Goal: Information Seeking & Learning: Learn about a topic

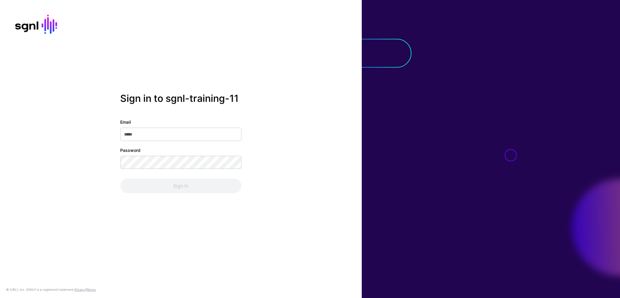
click at [428, 194] on div at bounding box center [491, 149] width 258 height 298
click at [224, 134] on input "Email" at bounding box center [180, 134] width 121 height 13
click at [240, 145] on div "Email Password Sign In" at bounding box center [180, 156] width 121 height 75
click at [218, 135] on input "Email" at bounding box center [180, 134] width 121 height 13
paste input "**********"
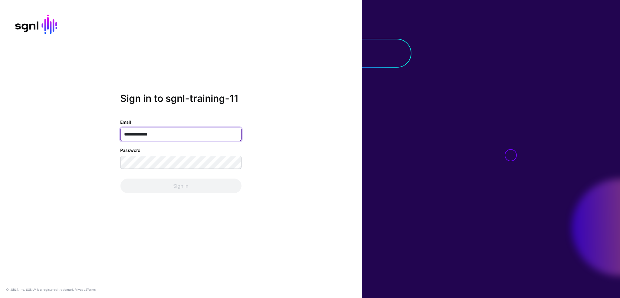
type input "**********"
click at [405, 183] on div at bounding box center [491, 149] width 258 height 298
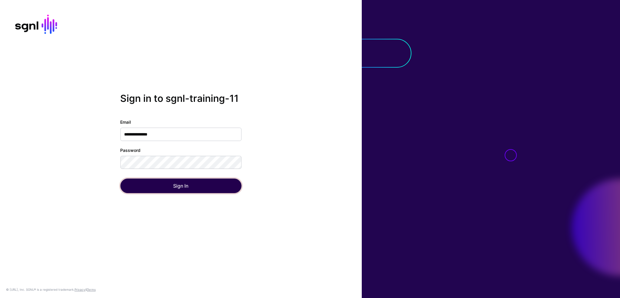
click at [166, 185] on button "Sign In" at bounding box center [180, 185] width 121 height 15
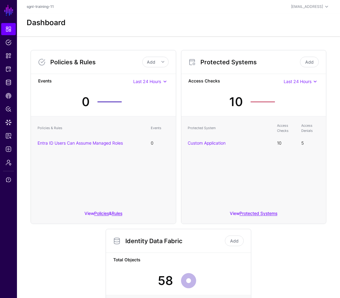
click at [188, 23] on div "Dashboard" at bounding box center [178, 22] width 309 height 9
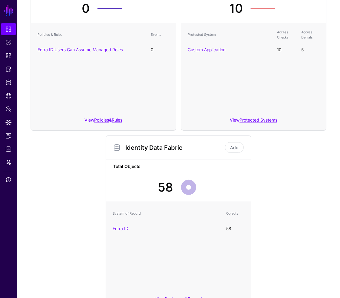
scroll to position [119, 0]
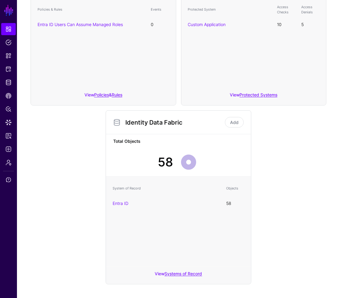
click at [286, 195] on div "Policies & Rules Add Add Policy Add Rule Events Last 24 Hours Last 24 Hours Las…" at bounding box center [178, 105] width 301 height 357
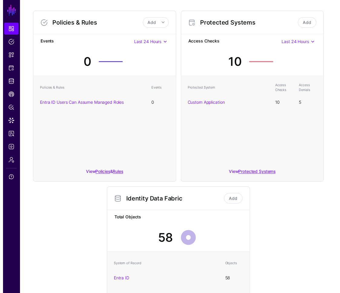
scroll to position [0, 0]
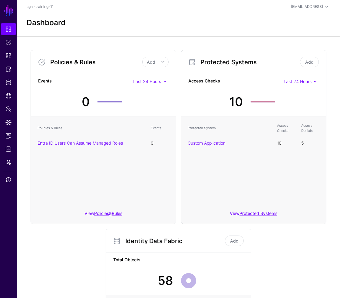
click at [306, 256] on div "Policies & Rules Add Add Policy Add Rule Events Last 24 Hours Last 24 Hours Las…" at bounding box center [178, 223] width 301 height 357
click at [49, 37] on div "Policies & Rules Add Add Policy Add Rule Events Last 24 Hours Last 24 Hours Las…" at bounding box center [178, 226] width 323 height 380
click at [7, 44] on span "Policies" at bounding box center [8, 42] width 6 height 6
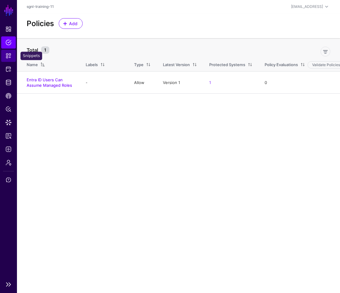
click at [10, 56] on span "Snippets" at bounding box center [8, 56] width 6 height 6
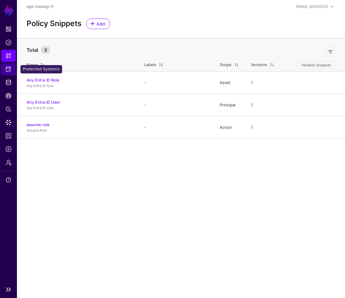
click at [8, 69] on span "Protected Systems" at bounding box center [8, 69] width 6 height 6
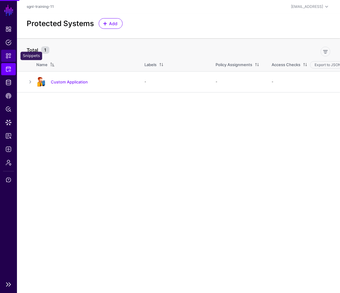
click at [8, 51] on link "Snippets" at bounding box center [8, 56] width 15 height 12
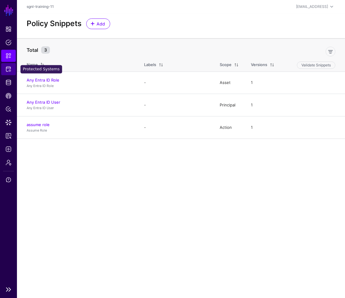
click at [8, 69] on span "Protected Systems" at bounding box center [8, 69] width 6 height 6
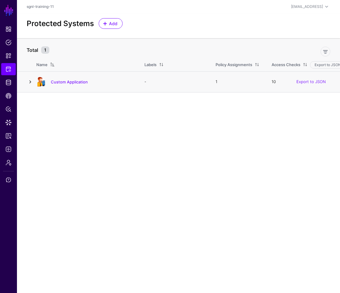
click at [28, 82] on link at bounding box center [30, 81] width 7 height 7
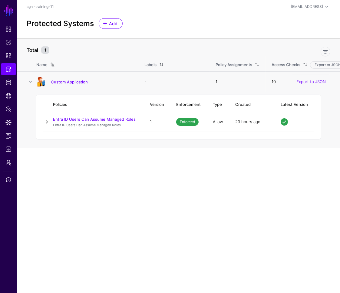
click at [46, 121] on link at bounding box center [46, 121] width 7 height 7
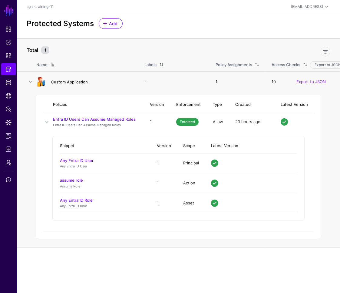
click at [67, 83] on link "Custom Application" at bounding box center [69, 81] width 37 height 5
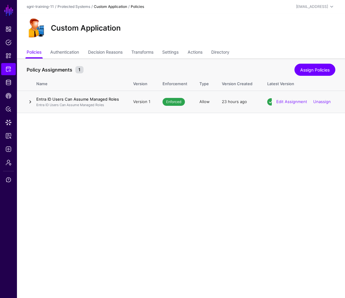
click at [33, 101] on link at bounding box center [30, 101] width 7 height 7
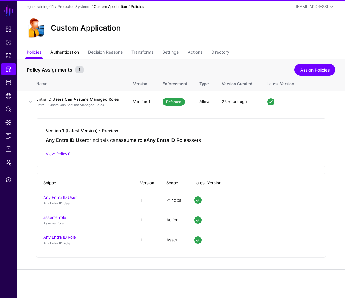
click at [65, 49] on link "Authentication" at bounding box center [64, 53] width 29 height 12
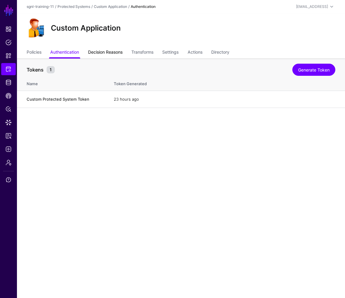
click at [106, 50] on link "Decision Reasons" at bounding box center [105, 53] width 35 height 12
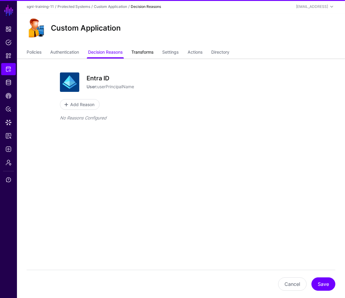
click at [135, 51] on link "Transforms" at bounding box center [142, 53] width 22 height 12
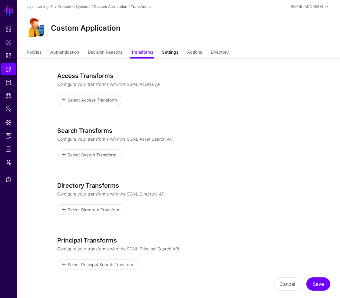
click at [168, 51] on link "Settings" at bounding box center [170, 53] width 16 height 12
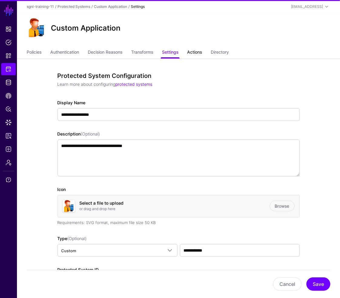
click at [202, 55] on link "Actions" at bounding box center [194, 53] width 15 height 12
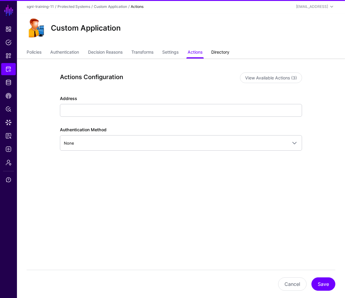
click at [224, 52] on link "Directory" at bounding box center [220, 53] width 18 height 12
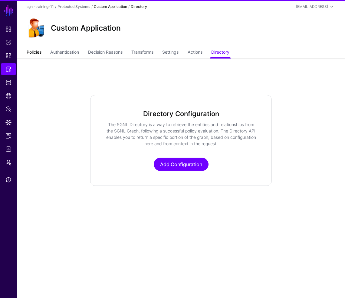
click at [33, 52] on link "Policies" at bounding box center [34, 53] width 15 height 12
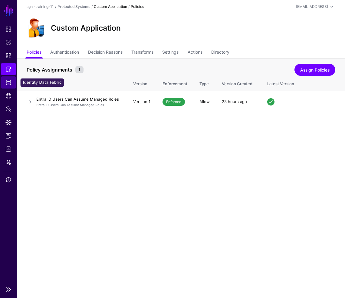
click at [10, 83] on span "Identity Data Fabric" at bounding box center [8, 82] width 6 height 6
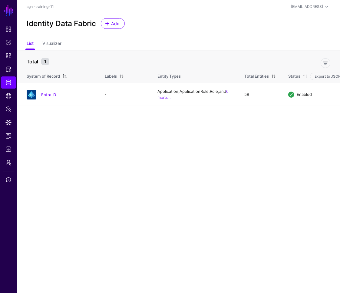
scroll to position [5, 0]
click at [9, 96] on span "CAEP Hub" at bounding box center [8, 96] width 6 height 6
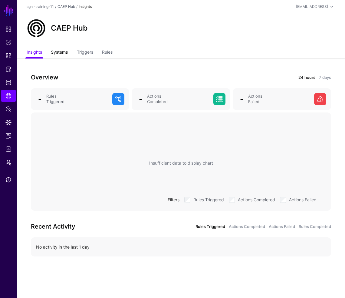
click at [66, 54] on link "Systems" at bounding box center [59, 53] width 17 height 12
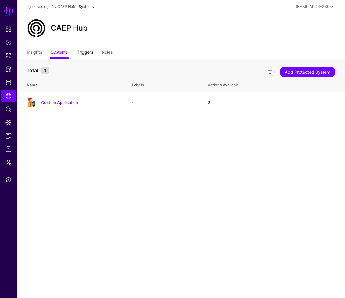
click at [78, 52] on link "Triggers" at bounding box center [85, 53] width 16 height 12
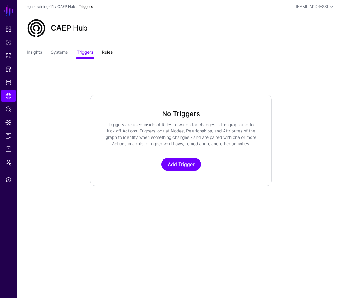
click at [104, 51] on link "Rules" at bounding box center [107, 53] width 11 height 12
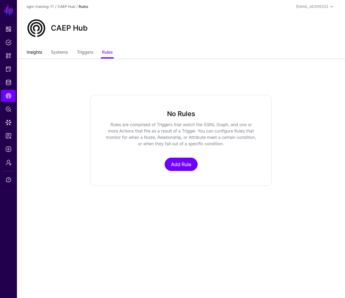
click at [35, 51] on link "Insights" at bounding box center [34, 53] width 15 height 12
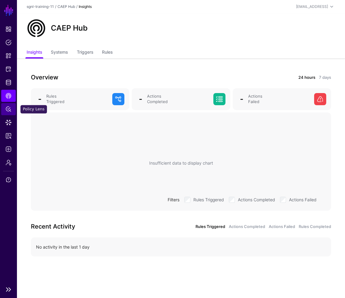
click at [10, 111] on span "Policy Lens" at bounding box center [8, 109] width 6 height 6
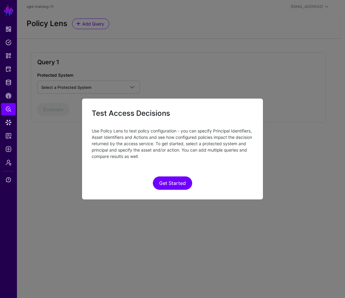
click at [8, 120] on ngb-modal-window "Test Access Decisions Use Policy Lens to test policy configuration - you can sp…" at bounding box center [172, 149] width 345 height 298
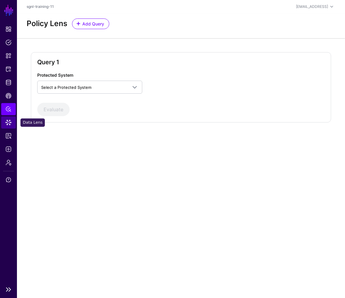
click at [10, 125] on span "Data Lens" at bounding box center [8, 122] width 6 height 6
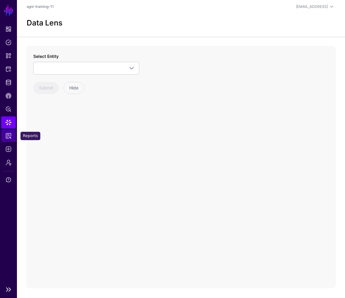
click at [9, 140] on link "Reports" at bounding box center [8, 136] width 15 height 12
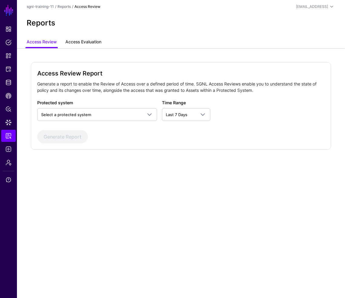
click at [79, 40] on link "Access Evaluation" at bounding box center [83, 43] width 36 height 12
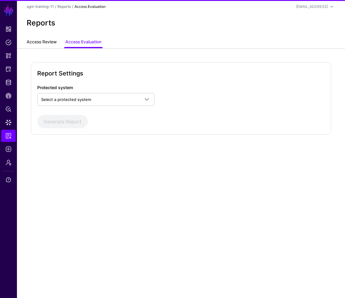
click at [35, 44] on link "Access Review" at bounding box center [42, 43] width 30 height 12
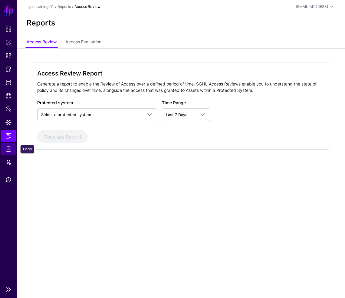
click at [12, 146] on link "Logs" at bounding box center [8, 149] width 15 height 12
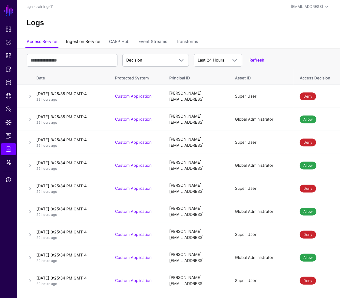
click at [87, 40] on link "Ingestion Service" at bounding box center [83, 42] width 34 height 12
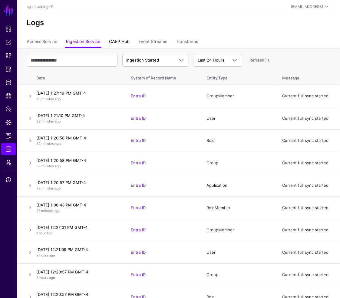
click at [118, 41] on link "CAEP Hub" at bounding box center [119, 42] width 21 height 12
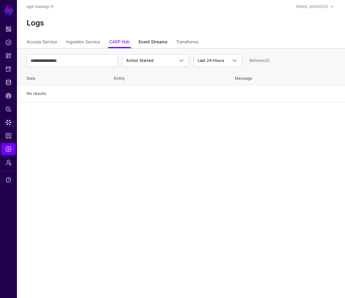
click at [162, 39] on link "Event Streams" at bounding box center [153, 43] width 29 height 12
click at [197, 43] on link "Transforms" at bounding box center [187, 43] width 22 height 12
click at [45, 40] on link "Access Service" at bounding box center [42, 43] width 31 height 12
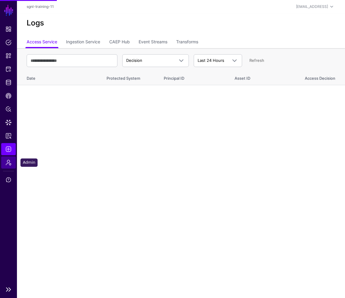
click at [7, 165] on link "Admin" at bounding box center [8, 162] width 15 height 12
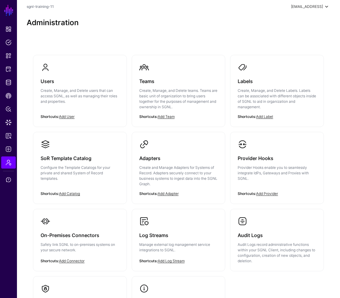
click at [324, 6] on span at bounding box center [326, 6] width 7 height 7
click at [335, 32] on div "Administration" at bounding box center [178, 24] width 323 height 23
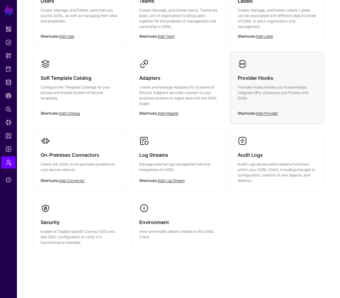
scroll to position [81, 0]
click at [75, 181] on link "Add Connector" at bounding box center [71, 180] width 25 height 5
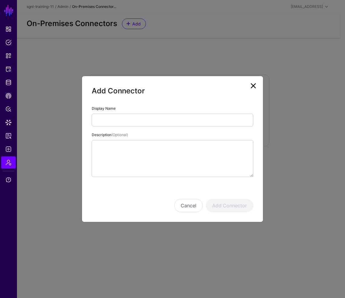
click at [253, 85] on link at bounding box center [254, 86] width 10 height 10
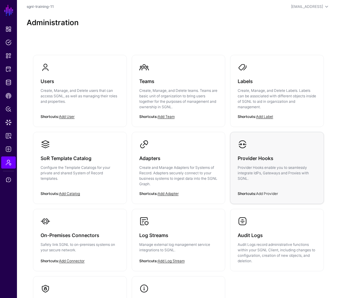
click at [269, 195] on link "Add Provider" at bounding box center [267, 193] width 22 height 5
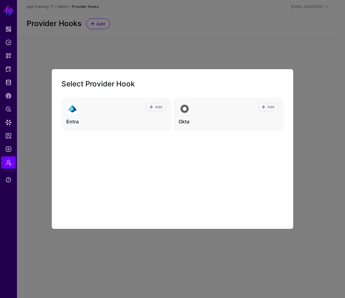
click at [215, 38] on ngb-modal-window "Select Provider Hook Add Entra Add Okta" at bounding box center [172, 149] width 345 height 298
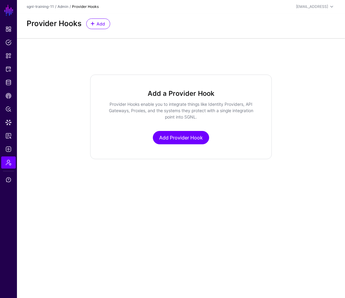
click at [70, 164] on main "SGNL Dashboard Policies Snippets Protected Systems Identity Data Fabric CAEP Hu…" at bounding box center [172, 149] width 345 height 298
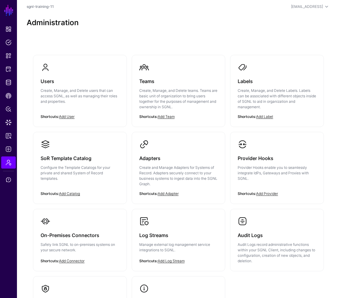
click at [237, 31] on div "Administration" at bounding box center [178, 24] width 323 height 23
click at [116, 17] on div "Administration" at bounding box center [178, 24] width 323 height 23
click at [106, 36] on div "Administration" at bounding box center [178, 24] width 323 height 23
click at [83, 40] on div "Users Create, Manage, and Delete users that can access SGNL, as well as managin…" at bounding box center [178, 207] width 323 height 342
click at [11, 81] on span "Identity Data Fabric" at bounding box center [8, 82] width 6 height 6
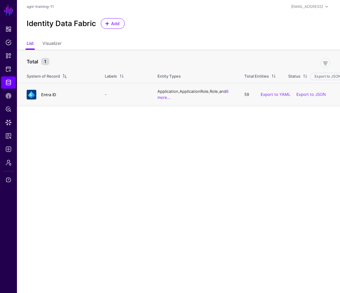
click at [51, 94] on link "Entra ID" at bounding box center [48, 94] width 15 height 5
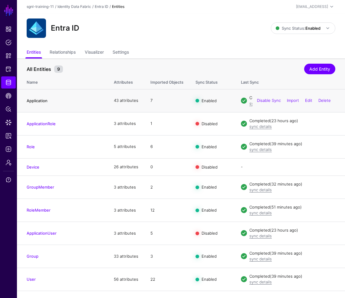
click at [42, 100] on link "Application" at bounding box center [37, 100] width 21 height 5
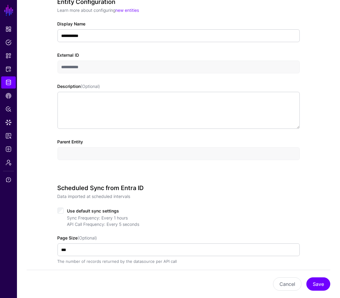
scroll to position [252, 0]
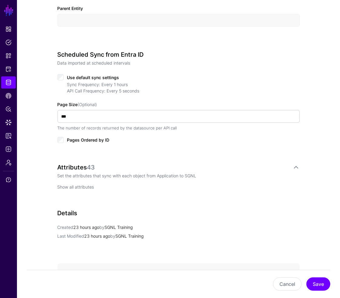
click at [79, 185] on link "Show all attributes" at bounding box center [76, 186] width 37 height 5
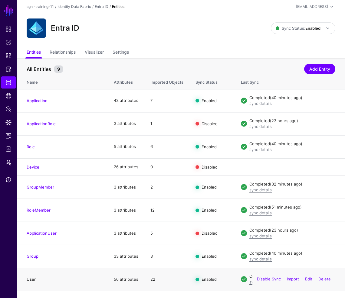
click at [31, 277] on link "User" at bounding box center [31, 279] width 9 height 5
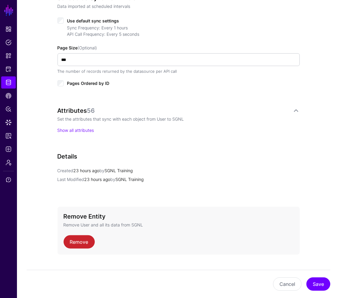
scroll to position [311, 0]
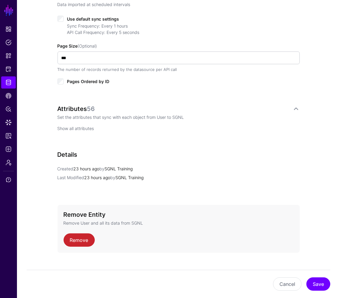
click at [86, 129] on link "Show all attributes" at bounding box center [76, 128] width 37 height 5
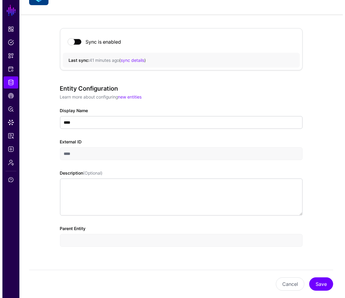
scroll to position [0, 0]
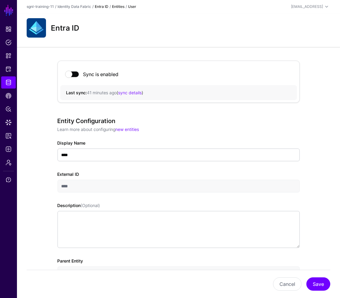
click at [98, 6] on link "Entra ID" at bounding box center [102, 6] width 14 height 5
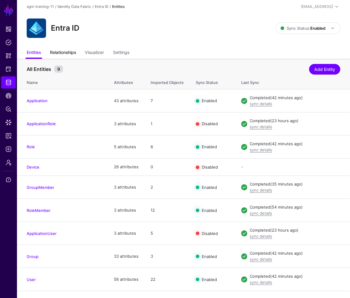
click at [57, 51] on link "Relationships" at bounding box center [63, 53] width 26 height 12
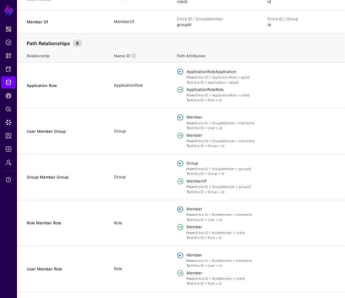
scroll to position [320, 0]
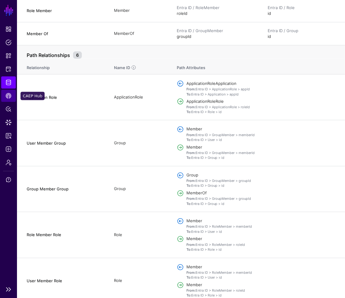
click at [5, 98] on link "CAEP Hub" at bounding box center [8, 96] width 15 height 12
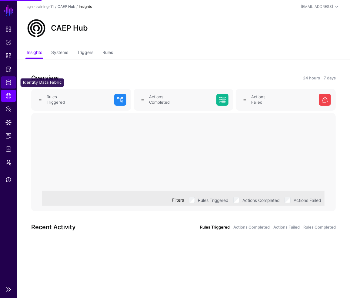
click at [6, 86] on link "Identity Data Fabric" at bounding box center [8, 82] width 15 height 12
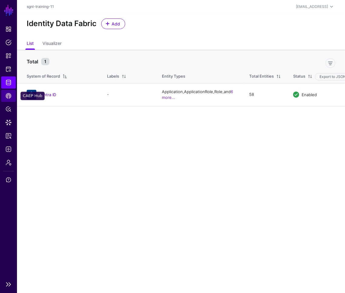
click at [10, 97] on span "CAEP Hub" at bounding box center [8, 96] width 6 height 6
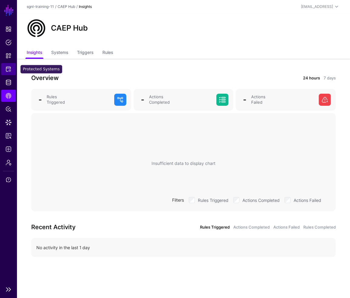
click at [9, 69] on span "Protected Systems" at bounding box center [8, 69] width 6 height 6
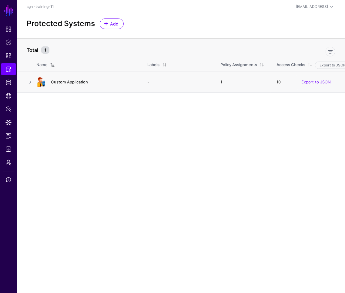
click at [67, 79] on link "Custom Application" at bounding box center [69, 81] width 37 height 5
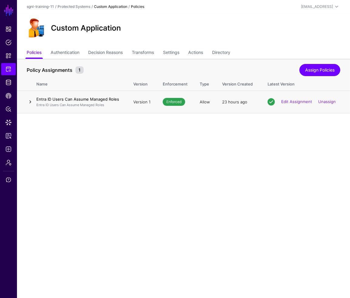
click at [28, 100] on link at bounding box center [30, 101] width 7 height 7
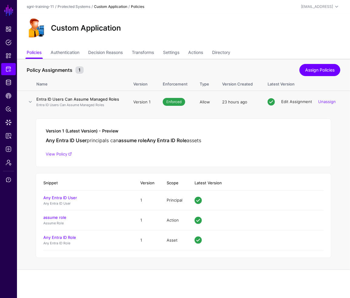
click at [298, 101] on link "Edit Assignment" at bounding box center [296, 101] width 31 height 5
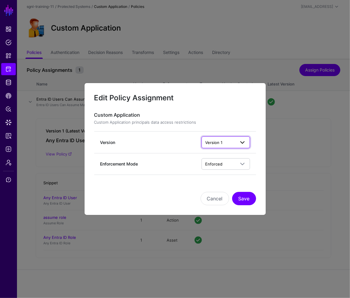
click at [241, 144] on span at bounding box center [242, 142] width 7 height 7
click at [241, 117] on h3 "Custom Application" at bounding box center [175, 115] width 162 height 6
click at [235, 163] on span at bounding box center [240, 163] width 11 height 7
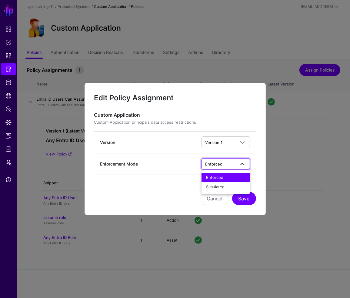
click at [214, 162] on span "Enforced" at bounding box center [213, 163] width 17 height 5
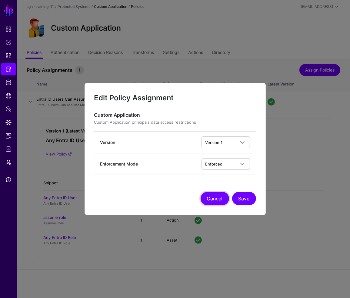
click at [215, 199] on button "Cancel" at bounding box center [215, 198] width 28 height 13
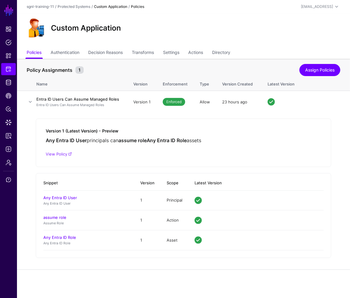
click at [240, 33] on div "Custom Application" at bounding box center [183, 27] width 318 height 19
click at [61, 49] on link "Authentication" at bounding box center [65, 53] width 29 height 12
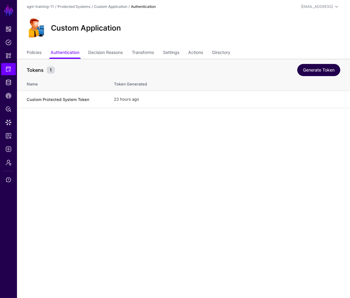
click at [312, 71] on link "Generate Token" at bounding box center [318, 70] width 43 height 12
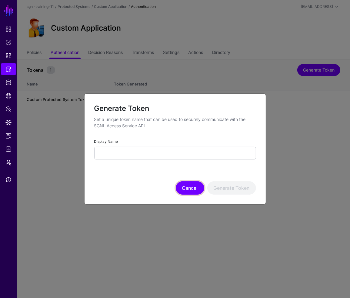
click at [185, 187] on button "Cancel" at bounding box center [190, 187] width 28 height 13
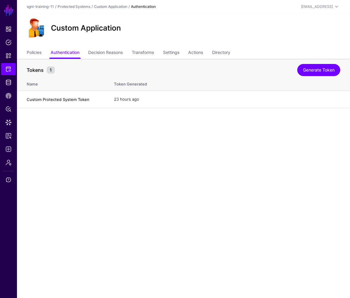
click at [133, 263] on main "SGNL Dashboard Policies Snippets Protected Systems Identity Data Fabric CAEP Hu…" at bounding box center [175, 149] width 350 height 298
click at [148, 51] on link "Transforms" at bounding box center [143, 53] width 22 height 12
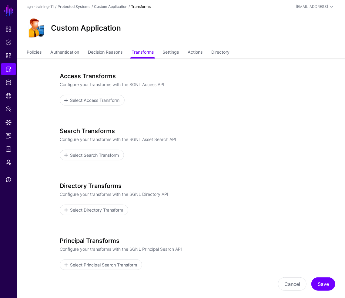
click at [199, 227] on div "Directory Transforms Configure your transforms with the SGNL Directory API Sele…" at bounding box center [181, 206] width 242 height 48
click at [172, 52] on link "Settings" at bounding box center [170, 53] width 16 height 12
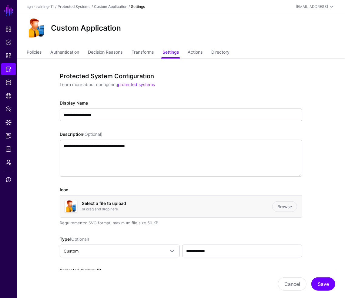
click at [200, 16] on div "Custom Application" at bounding box center [181, 30] width 328 height 34
click at [35, 53] on link "Policies" at bounding box center [34, 53] width 15 height 12
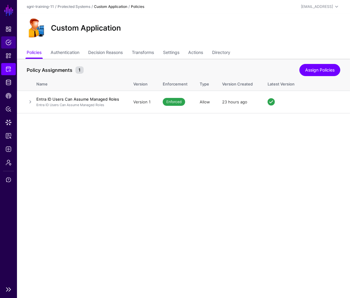
click at [9, 45] on span "Policies" at bounding box center [8, 42] width 6 height 6
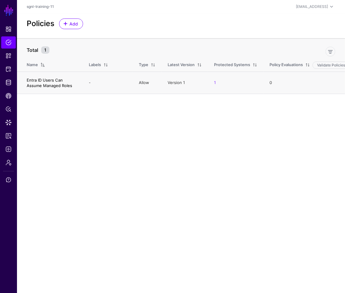
click at [35, 84] on link "Entra ID Users Can Assume Managed Roles" at bounding box center [49, 83] width 45 height 10
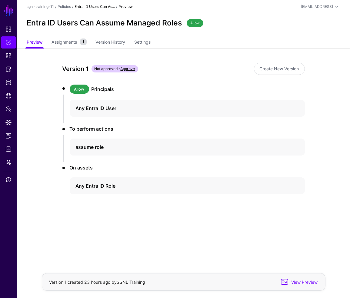
click at [29, 76] on app-policies-v2-item-preview "Version 1 Not approved - Approve Create New Version Allow Principals Any Entra …" at bounding box center [183, 152] width 333 height 208
click at [7, 58] on span "Snippets" at bounding box center [8, 56] width 6 height 6
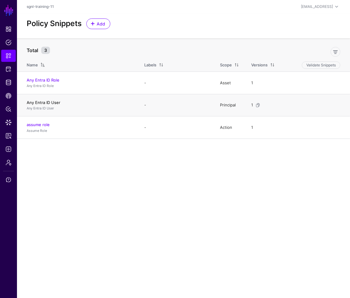
click at [39, 100] on link "Any Entra ID User" at bounding box center [44, 102] width 34 height 5
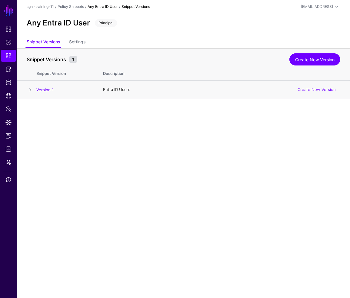
click at [29, 89] on span at bounding box center [30, 89] width 7 height 7
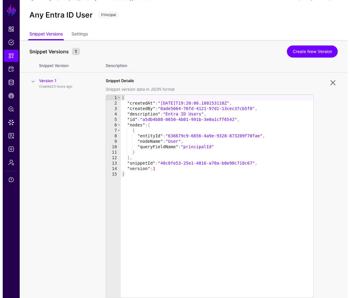
scroll to position [32, 0]
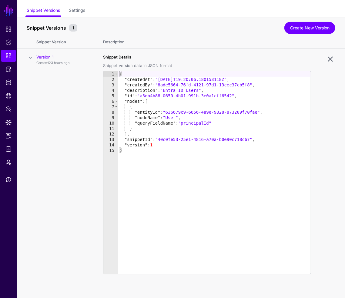
click at [55, 162] on td "Version 1 Created 23 hours ago" at bounding box center [66, 173] width 61 height 249
click at [9, 182] on span "Support" at bounding box center [8, 180] width 6 height 6
